Goal: Task Accomplishment & Management: Manage account settings

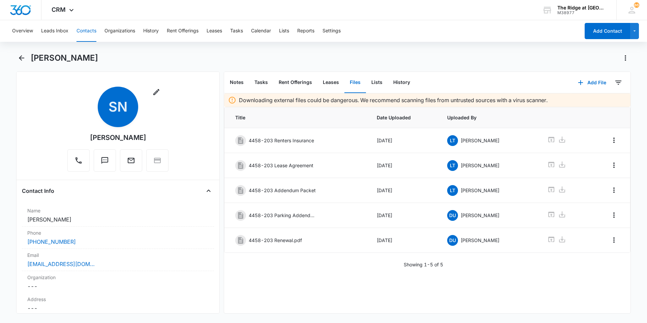
scroll to position [67, 0]
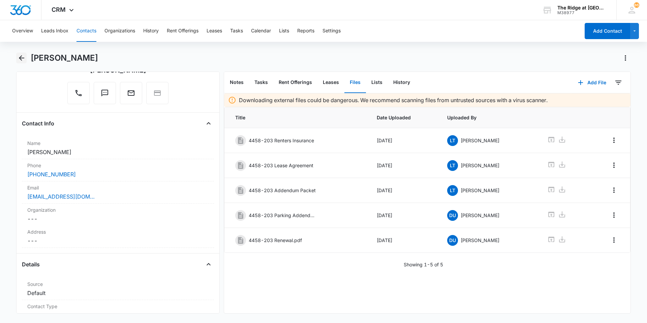
click at [19, 58] on icon "Back" at bounding box center [21, 57] width 5 height 5
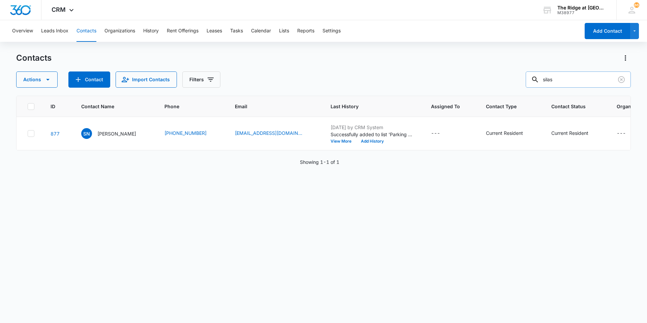
drag, startPoint x: 562, startPoint y: 83, endPoint x: 547, endPoint y: 82, distance: 15.2
click at [547, 82] on input "silas" at bounding box center [578, 79] width 105 height 16
type input "[PERSON_NAME]"
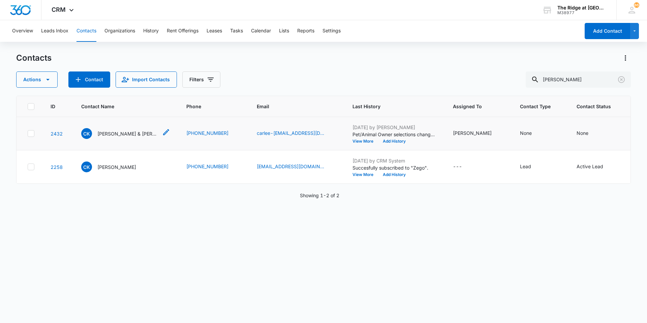
click at [113, 138] on div "CK [PERSON_NAME] & [PERSON_NAME] [GEOGRAPHIC_DATA]" at bounding box center [119, 133] width 77 height 11
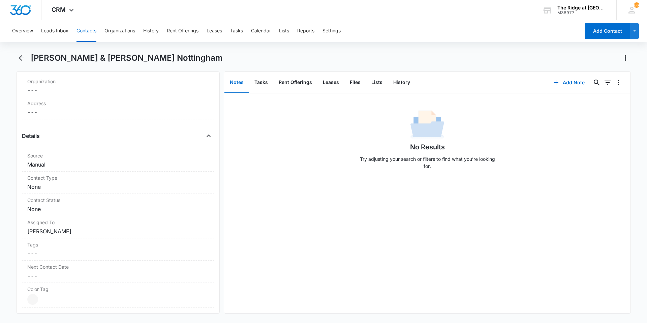
scroll to position [202, 0]
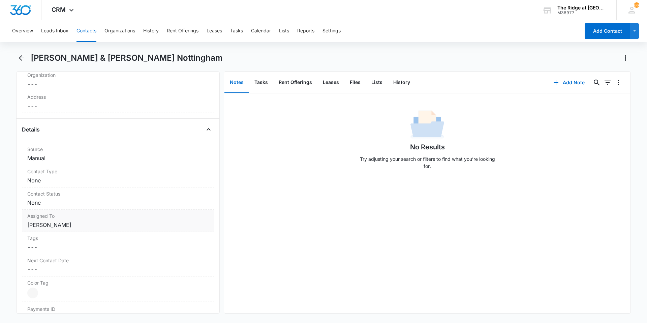
click at [113, 218] on label "Assigned To" at bounding box center [117, 215] width 181 height 7
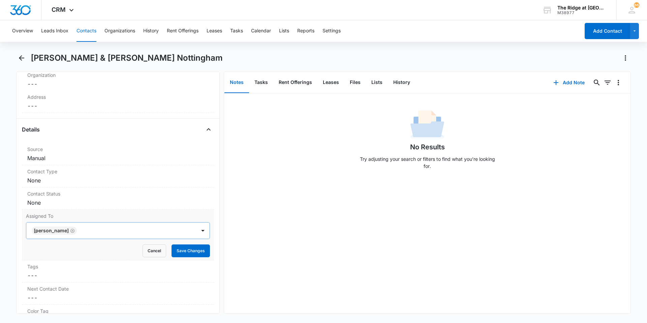
click at [70, 232] on icon "Remove Davian Urrutia" at bounding box center [72, 231] width 4 height 4
click at [175, 256] on button "Save Changes" at bounding box center [191, 250] width 38 height 13
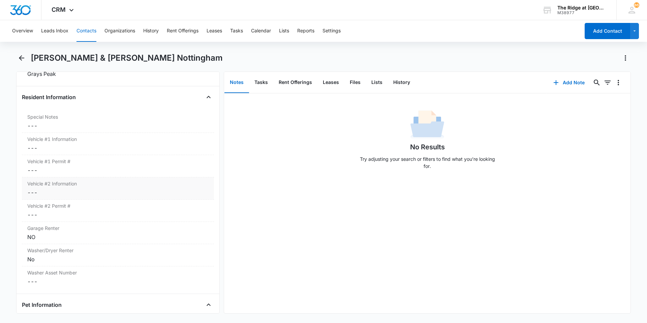
scroll to position [646, 0]
click at [97, 150] on dd "Cancel Save Changes ---" at bounding box center [117, 148] width 181 height 8
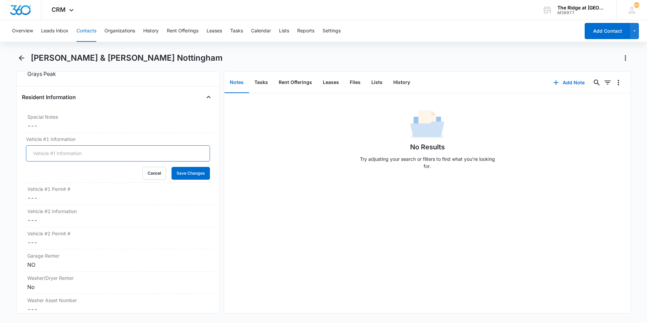
click at [95, 153] on input "Vehicle #1 Information" at bounding box center [118, 153] width 184 height 16
click at [561, 144] on div "No Results Try adjusting your search or filters to find what you’re looking for." at bounding box center [427, 141] width 407 height 67
